Goal: Share content

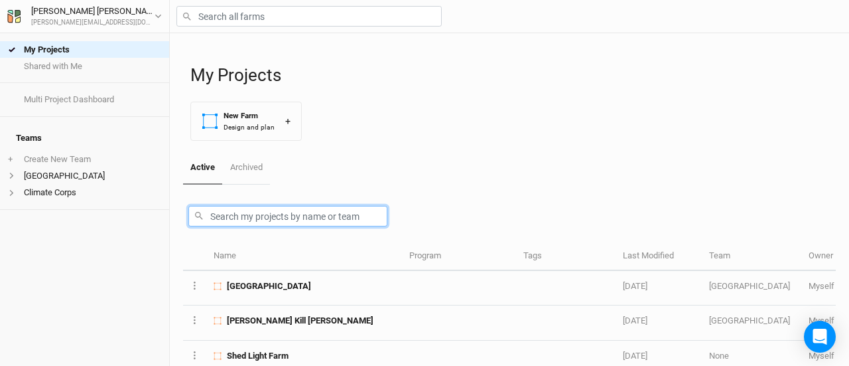
click at [307, 210] on input "text" at bounding box center [287, 216] width 199 height 21
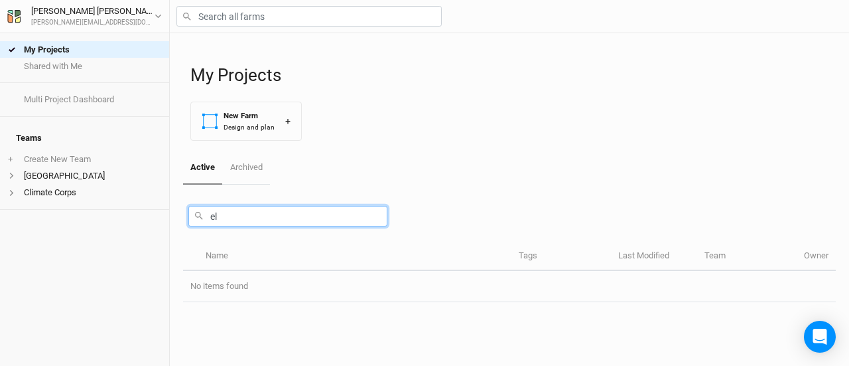
type input "e"
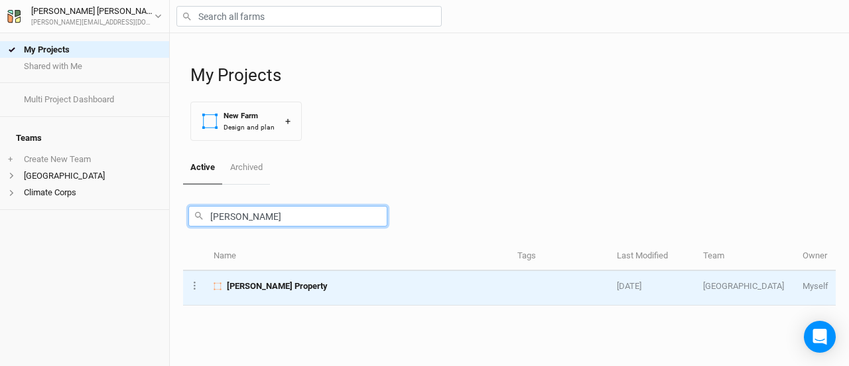
type input "[PERSON_NAME]"
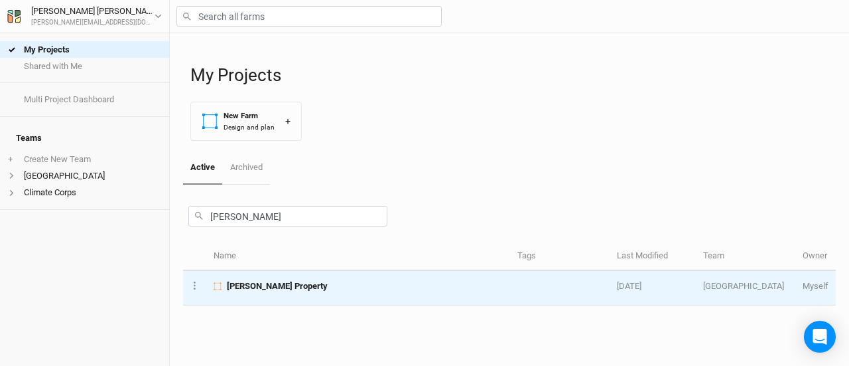
click at [257, 282] on span "[PERSON_NAME] Property" at bounding box center [277, 286] width 101 height 12
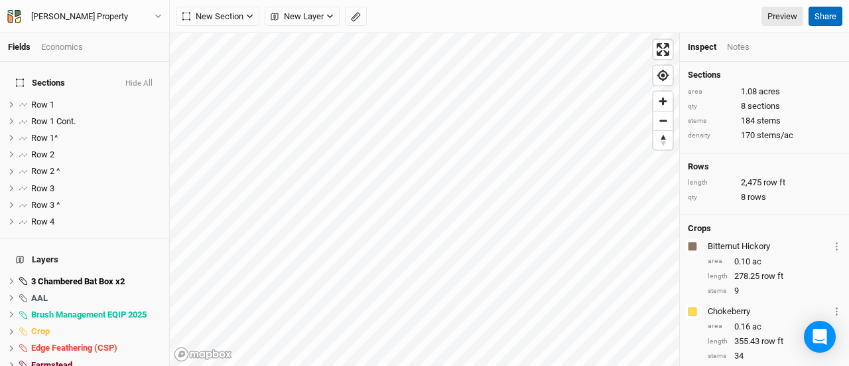
click at [824, 15] on button "Share" at bounding box center [826, 17] width 34 height 20
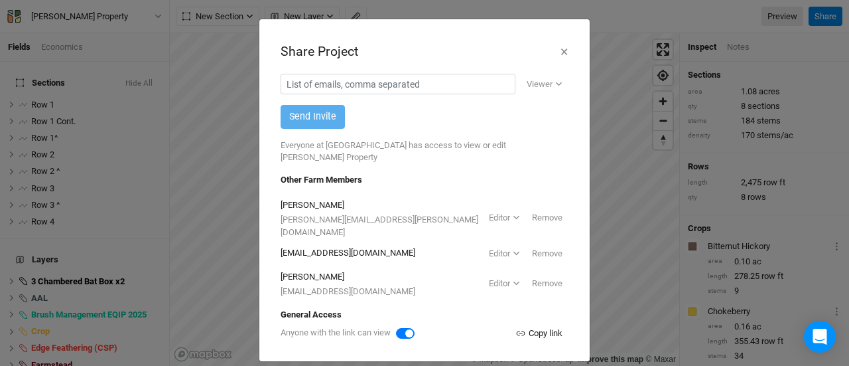
click at [524, 326] on div "Copy link" at bounding box center [539, 332] width 47 height 13
click at [560, 50] on button "×" at bounding box center [564, 51] width 9 height 23
